Goal: Unclear: Unclear

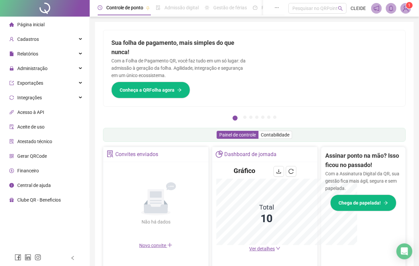
scroll to position [62, 0]
